Goal: Task Accomplishment & Management: Manage account settings

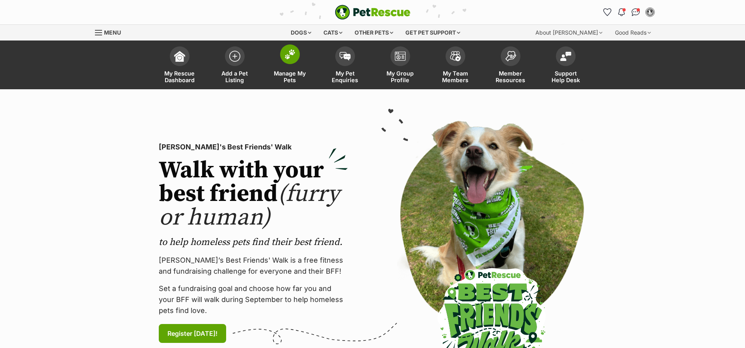
drag, startPoint x: 0, startPoint y: 0, endPoint x: 286, endPoint y: 53, distance: 291.1
click at [286, 53] on img at bounding box center [289, 54] width 11 height 10
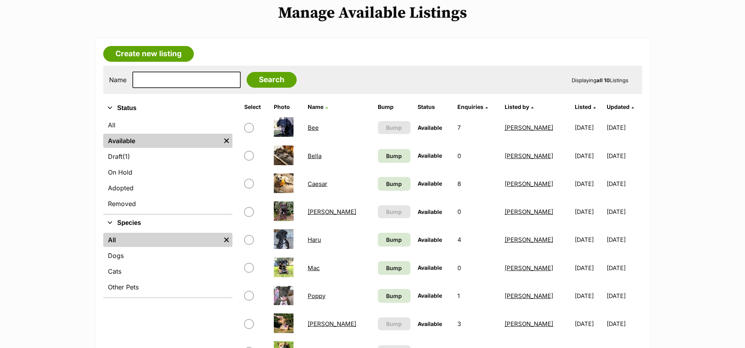
scroll to position [170, 0]
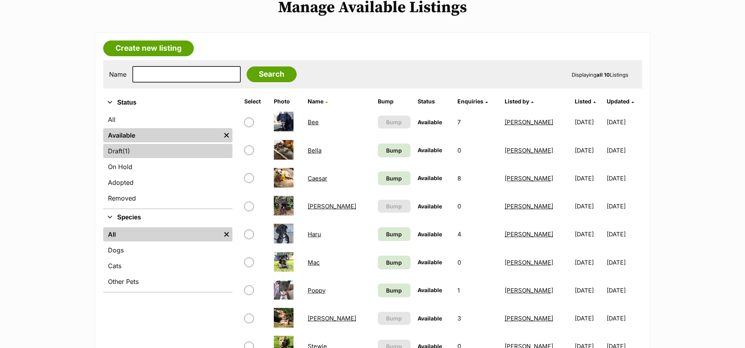
click at [122, 154] on link "Draft (1) Items" at bounding box center [167, 151] width 129 height 14
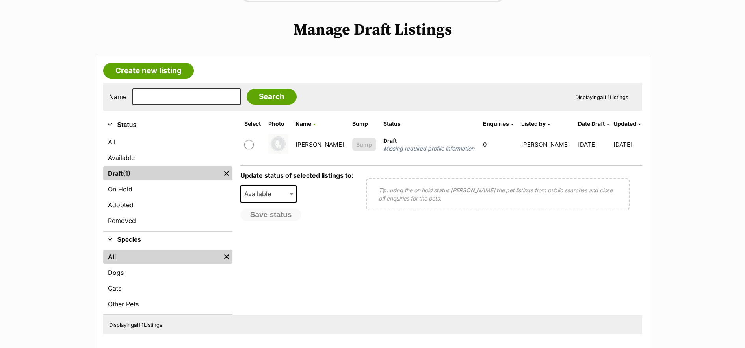
scroll to position [158, 0]
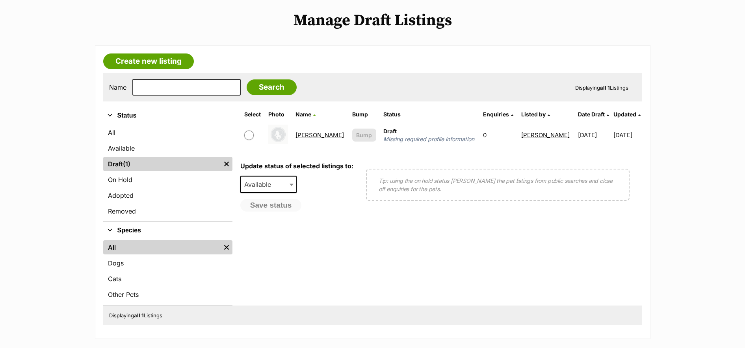
click at [306, 136] on link "[PERSON_NAME]" at bounding box center [319, 135] width 48 height 7
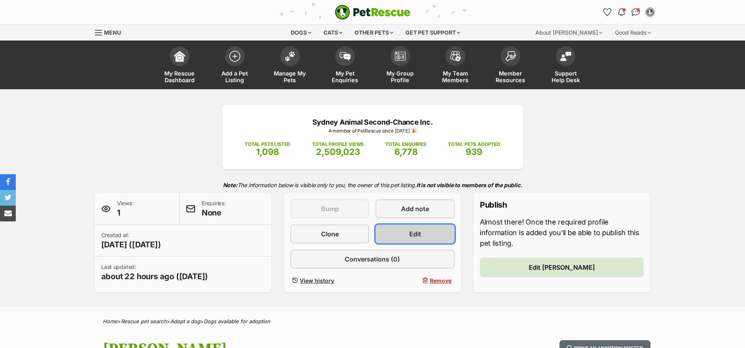
click at [420, 228] on link "Edit" at bounding box center [414, 234] width 79 height 19
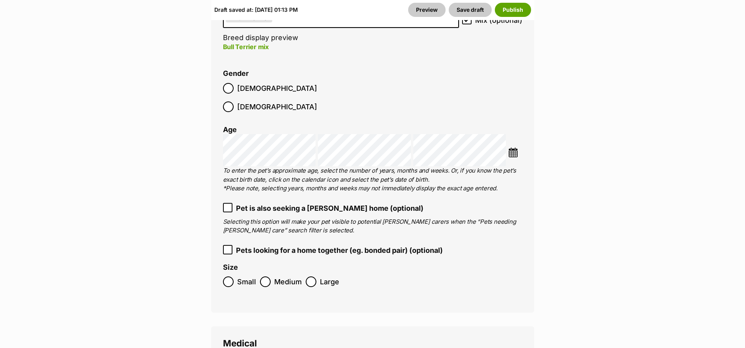
scroll to position [1484, 0]
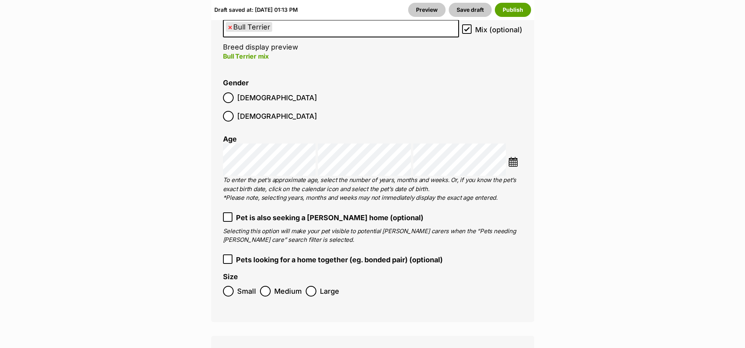
click at [511, 157] on img at bounding box center [513, 162] width 10 height 10
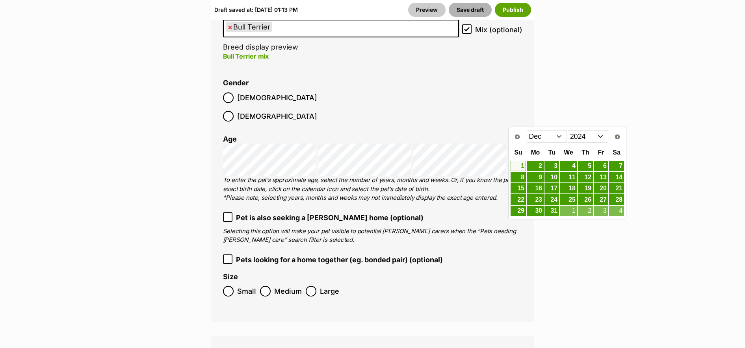
click at [477, 9] on button "Save draft" at bounding box center [469, 10] width 43 height 14
